Goal: Task Accomplishment & Management: Manage account settings

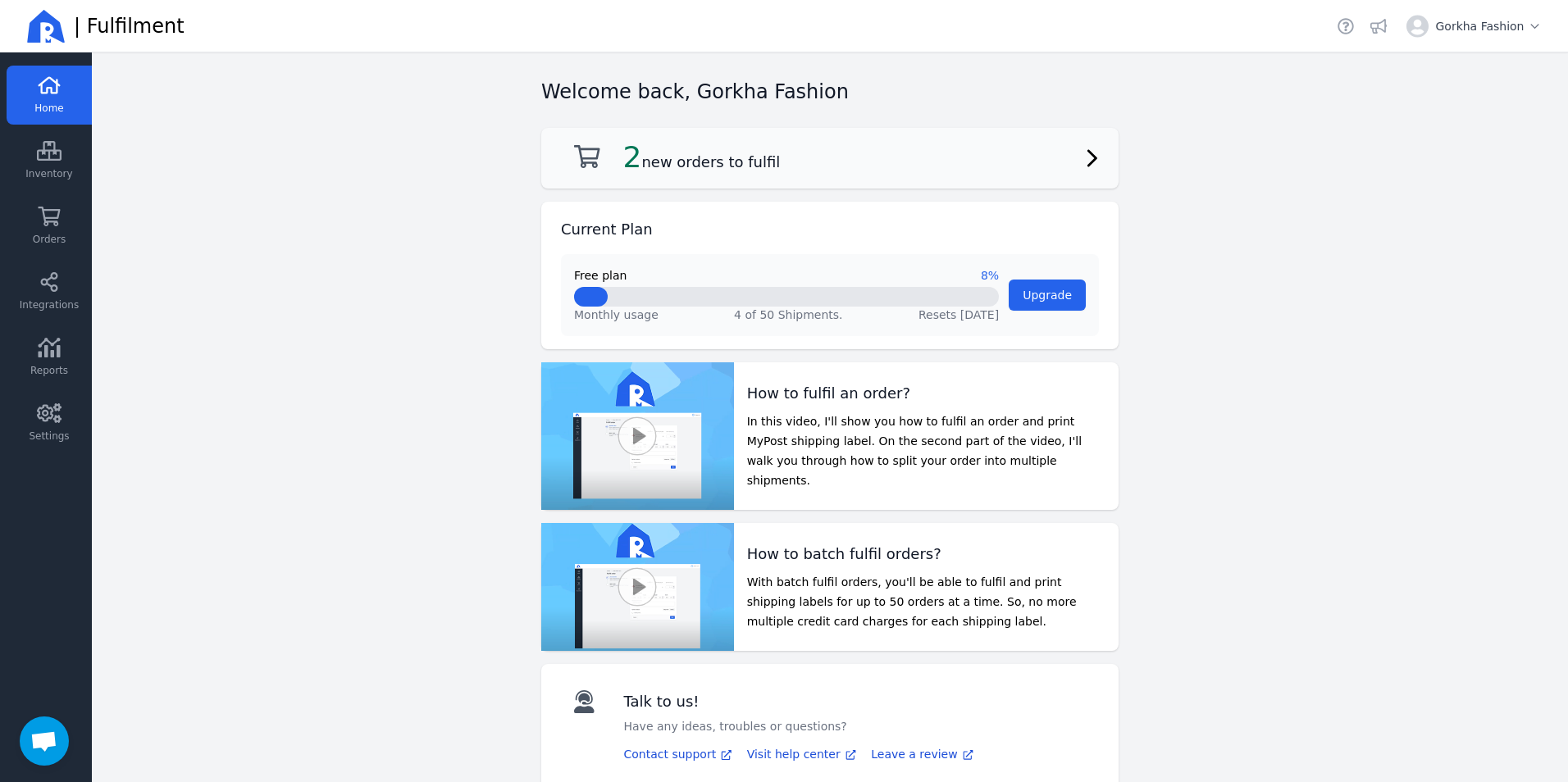
click at [746, 167] on h2 "2 new orders to fulfil" at bounding box center [702, 157] width 157 height 33
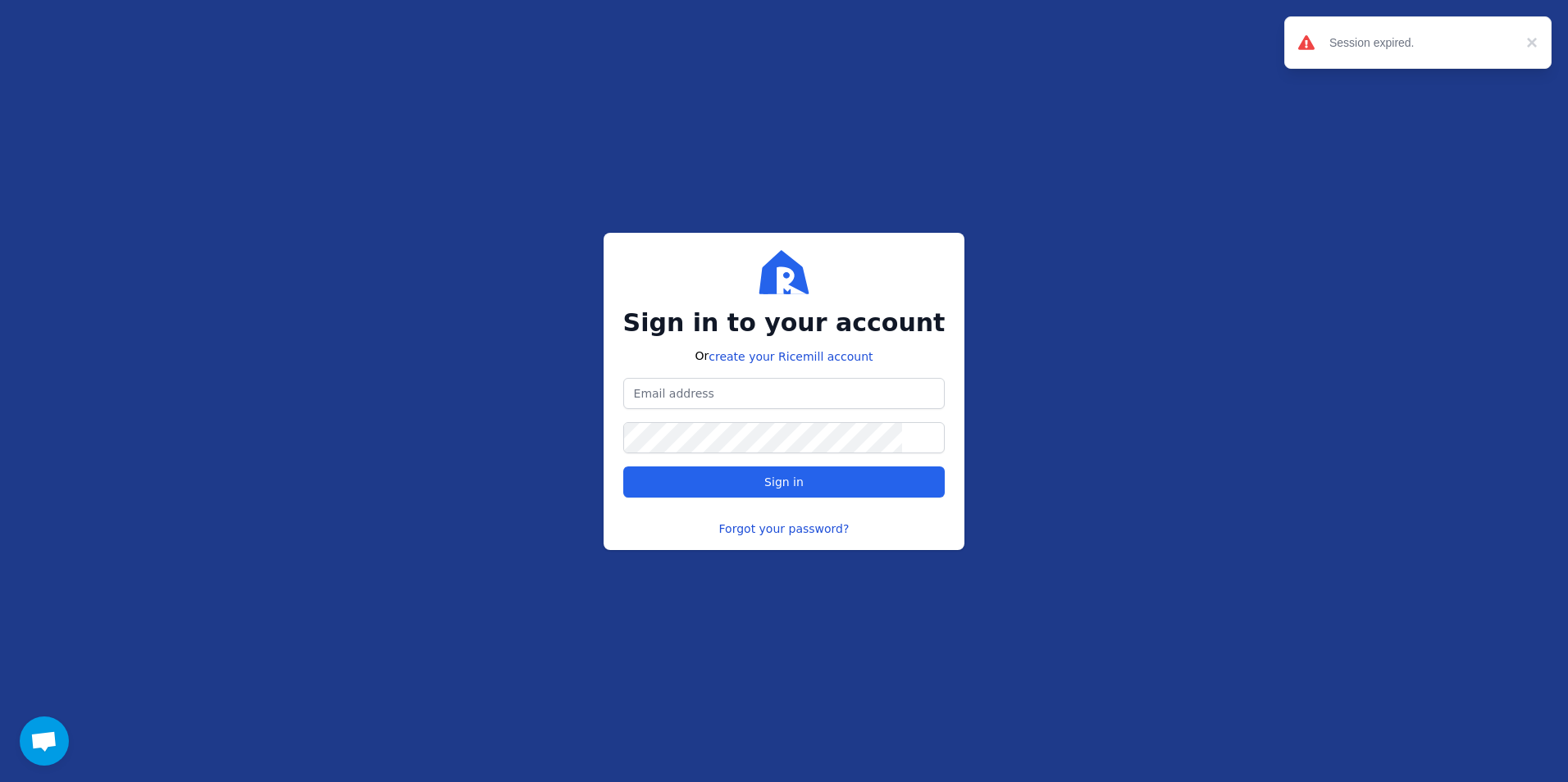
type input "[DOMAIN_NAME][EMAIL_ADDRESS][DOMAIN_NAME]"
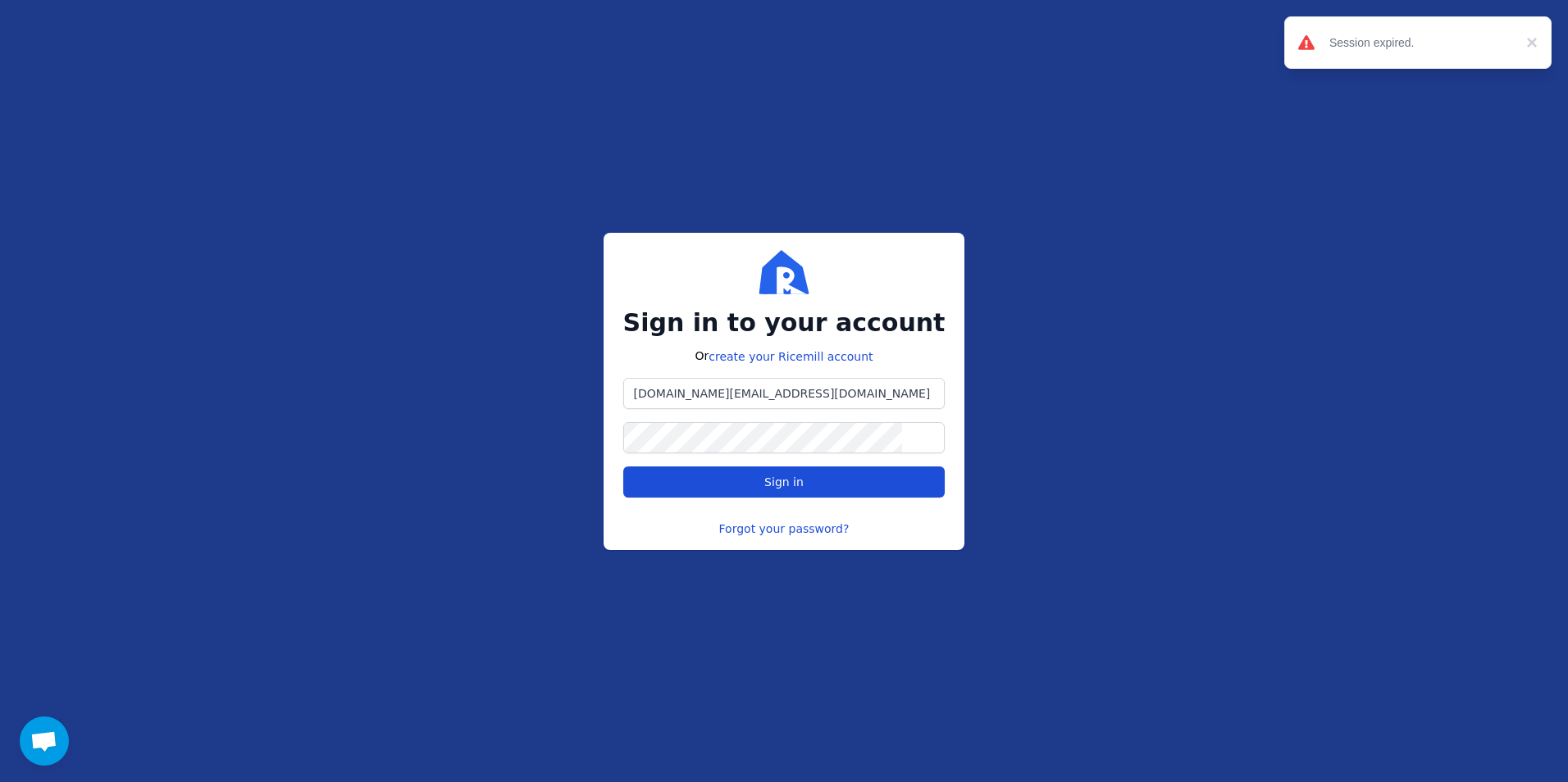
click at [798, 481] on span "Sign in" at bounding box center [783, 482] width 39 height 13
